Goal: Task Accomplishment & Management: Manage account settings

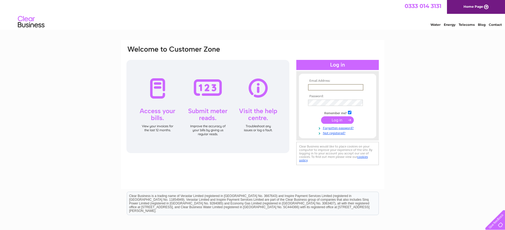
click at [326, 86] on input "text" at bounding box center [335, 87] width 55 height 6
type input "[EMAIL_ADDRESS][DOMAIN_NAME]"
click at [327, 108] on td at bounding box center [337, 108] width 62 height 3
click at [159, 87] on div at bounding box center [207, 106] width 163 height 93
click at [339, 121] on input "submit" at bounding box center [337, 119] width 33 height 7
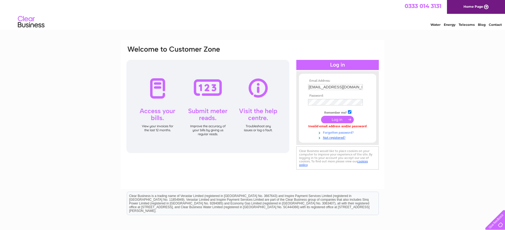
click at [347, 133] on link "Forgotten password?" at bounding box center [338, 132] width 60 height 5
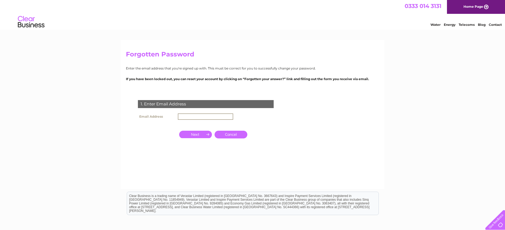
click at [194, 118] on input "text" at bounding box center [205, 116] width 55 height 6
type input "[EMAIL_ADDRESS][DOMAIN_NAME]"
click at [200, 136] on input "button" at bounding box center [195, 133] width 33 height 7
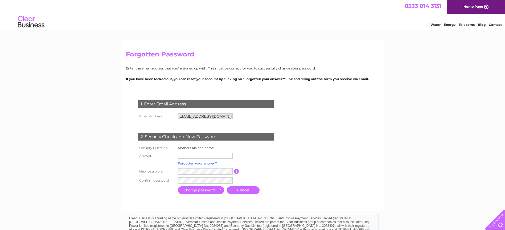
click at [187, 155] on input "text" at bounding box center [205, 156] width 55 height 6
type input "Coles"
click at [202, 191] on input "submit" at bounding box center [201, 190] width 46 height 8
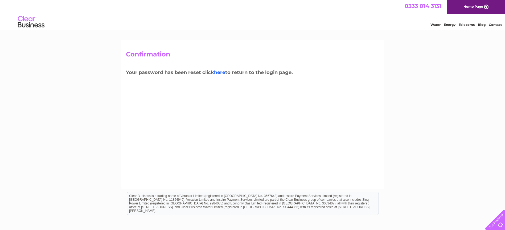
click at [221, 72] on link "here" at bounding box center [219, 72] width 11 height 6
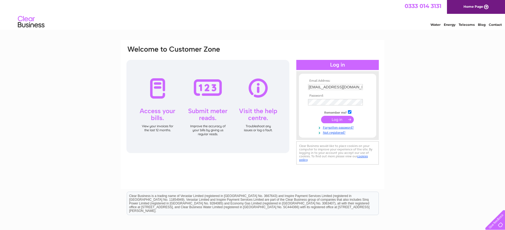
click at [339, 120] on input "submit" at bounding box center [337, 119] width 33 height 7
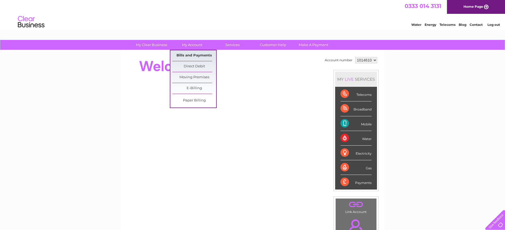
click at [191, 54] on link "Bills and Payments" at bounding box center [194, 55] width 44 height 11
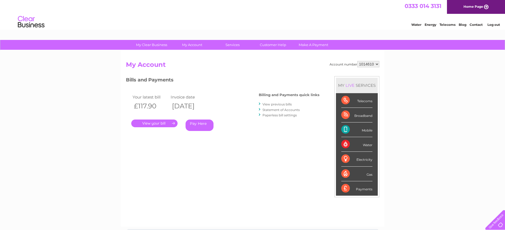
click at [158, 124] on link "." at bounding box center [154, 123] width 46 height 8
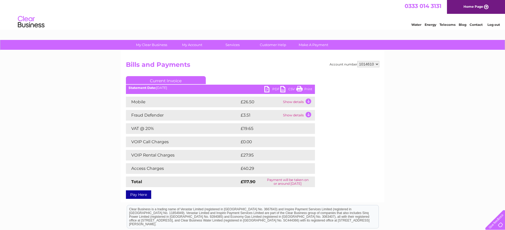
click at [309, 101] on td "Show details" at bounding box center [297, 102] width 33 height 11
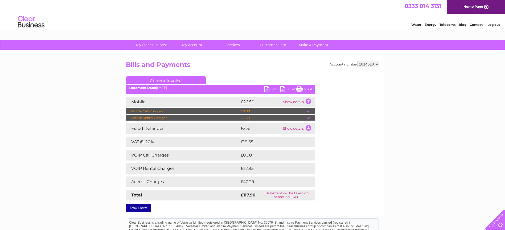
click at [309, 101] on td "Show details" at bounding box center [297, 102] width 33 height 11
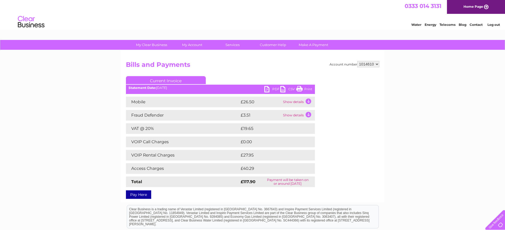
click at [301, 89] on link "Print" at bounding box center [304, 90] width 16 height 8
